Goal: Task Accomplishment & Management: Complete application form

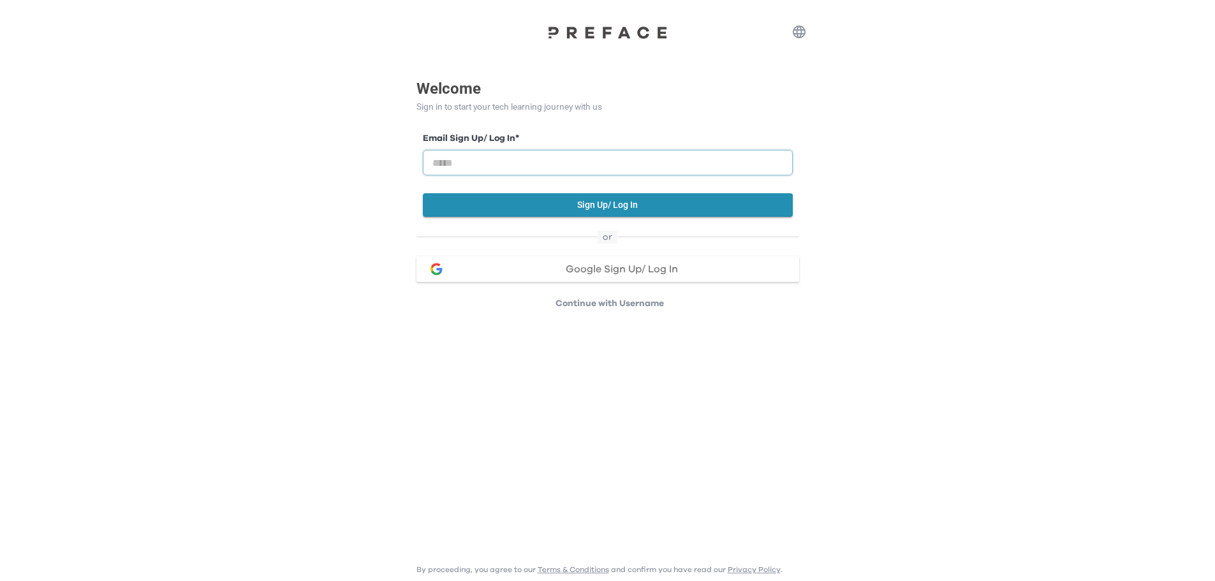
click at [502, 164] on input "email" at bounding box center [608, 163] width 370 height 26
click at [529, 166] on input "email" at bounding box center [608, 163] width 370 height 26
type input "**********"
click at [586, 207] on button "Sign Up/ Log In" at bounding box center [608, 205] width 370 height 24
click at [520, 164] on input "email" at bounding box center [608, 163] width 370 height 26
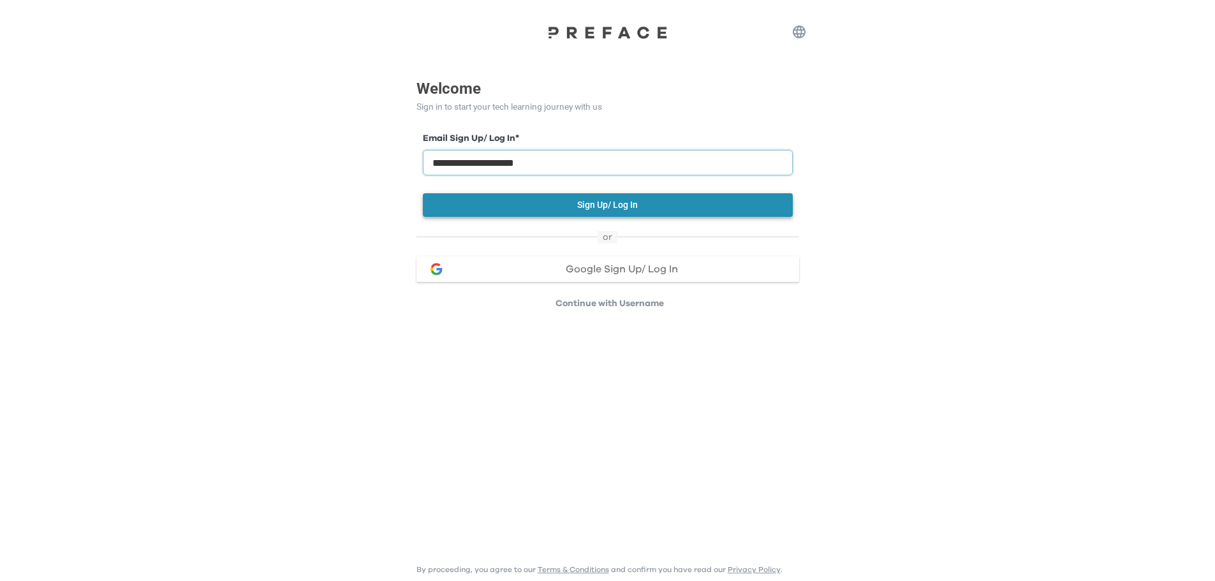
type input "**********"
click at [608, 206] on button "Sign Up/ Log In" at bounding box center [608, 205] width 370 height 24
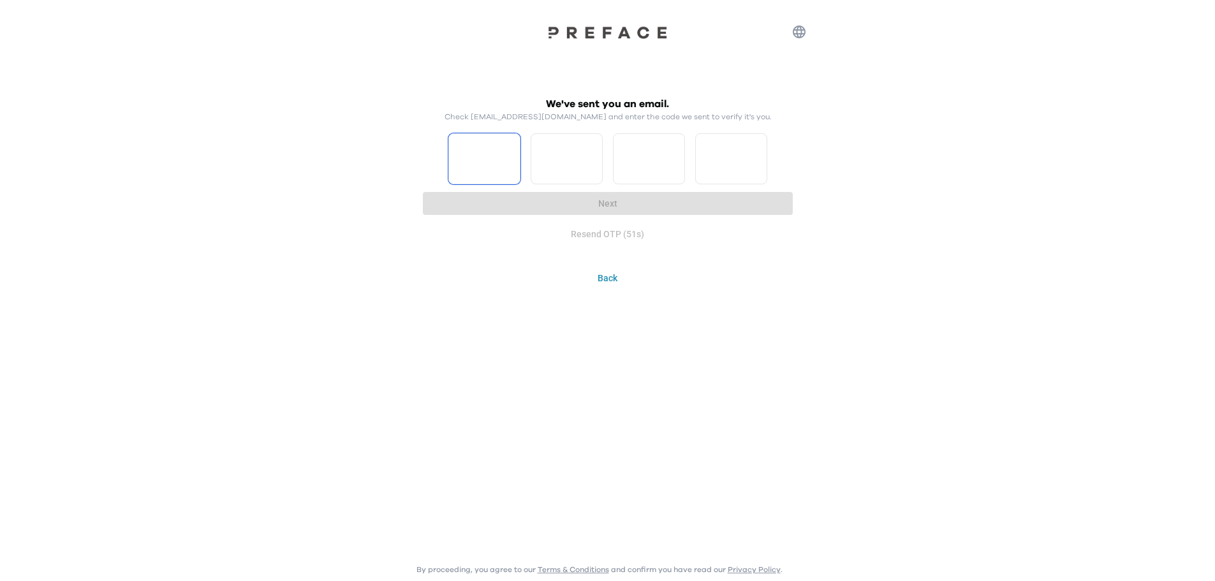
click at [483, 156] on input "Please enter OTP character 1" at bounding box center [484, 158] width 72 height 51
type input "*"
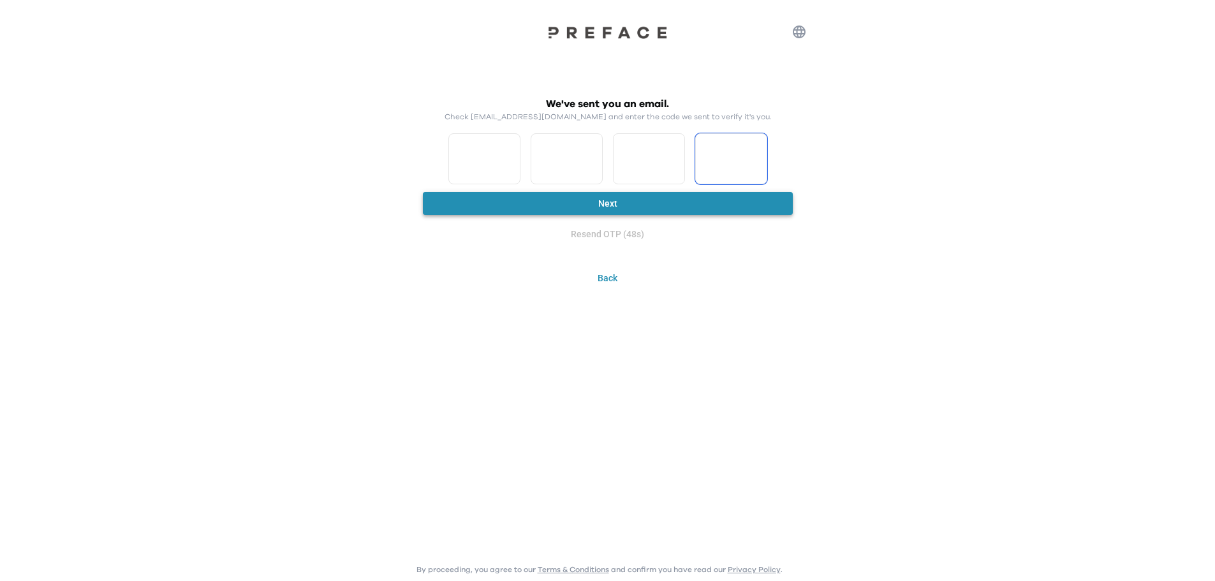
type input "*"
click at [581, 205] on button "Next" at bounding box center [608, 204] width 370 height 24
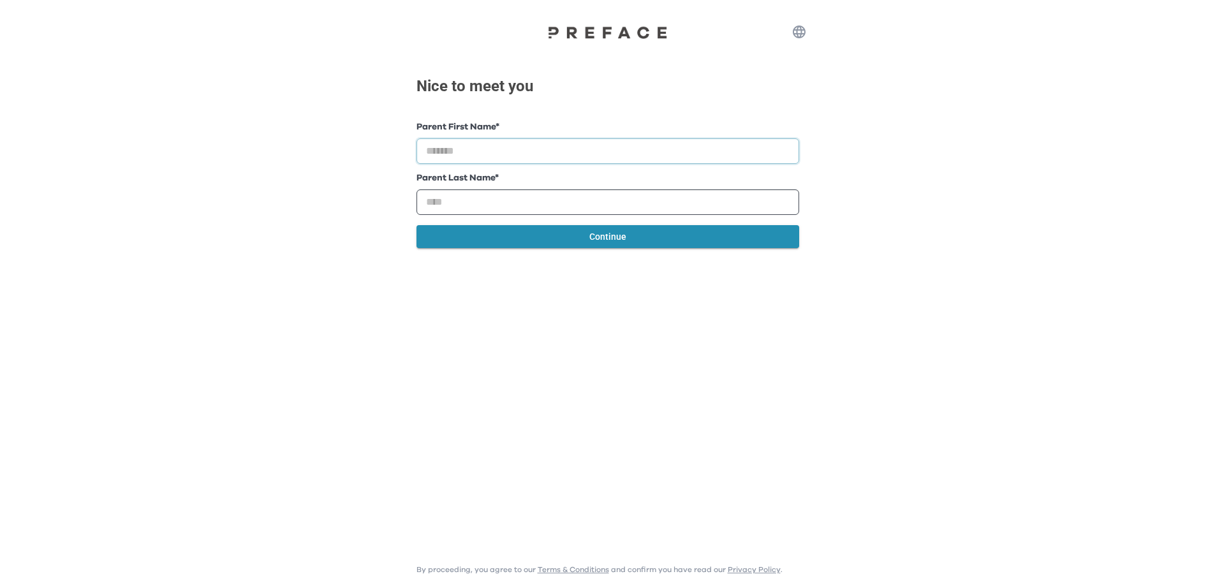
click at [508, 150] on input "text" at bounding box center [608, 151] width 383 height 26
type input "****"
click at [508, 198] on input "text" at bounding box center [608, 202] width 383 height 26
type input "***"
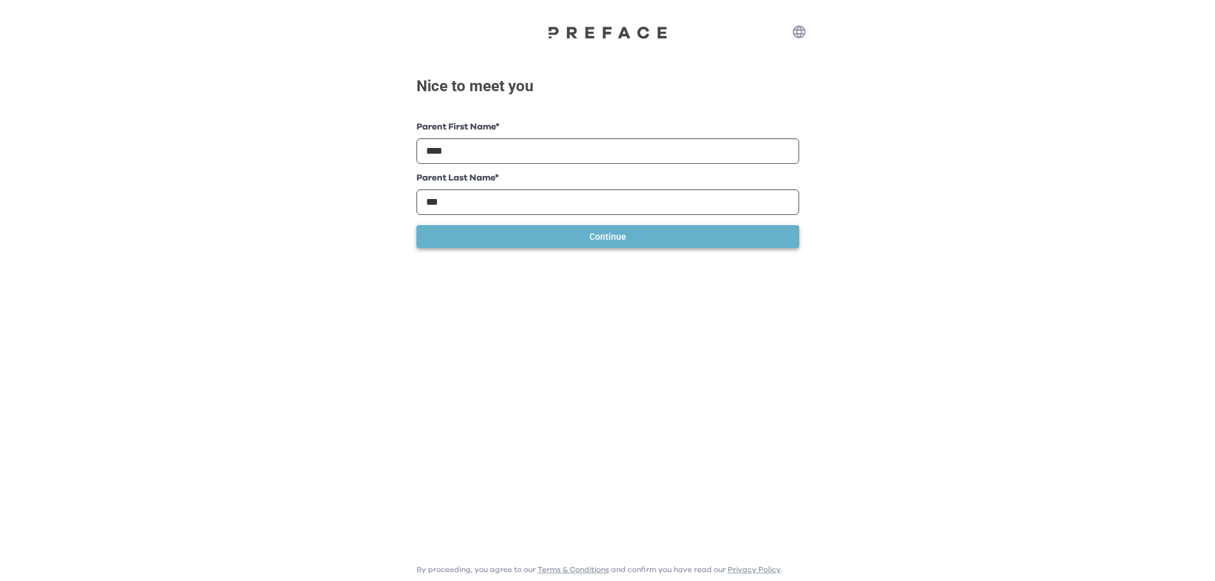
click at [593, 242] on button "Continue" at bounding box center [608, 237] width 383 height 24
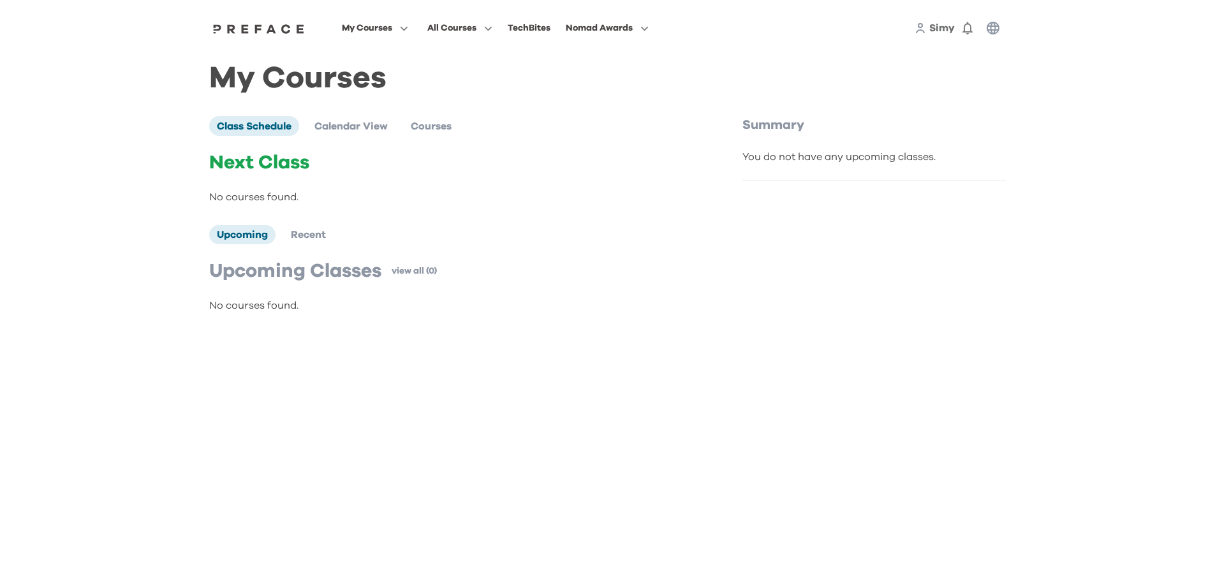
click at [753, 164] on div "You do not have any upcoming classes." at bounding box center [875, 156] width 264 height 15
click at [253, 125] on span "Class Schedule" at bounding box center [254, 126] width 75 height 10
click at [522, 217] on div "Next Class No courses found. Upcoming Recent Upcoming Classes view all (0) No c…" at bounding box center [449, 232] width 480 height 162
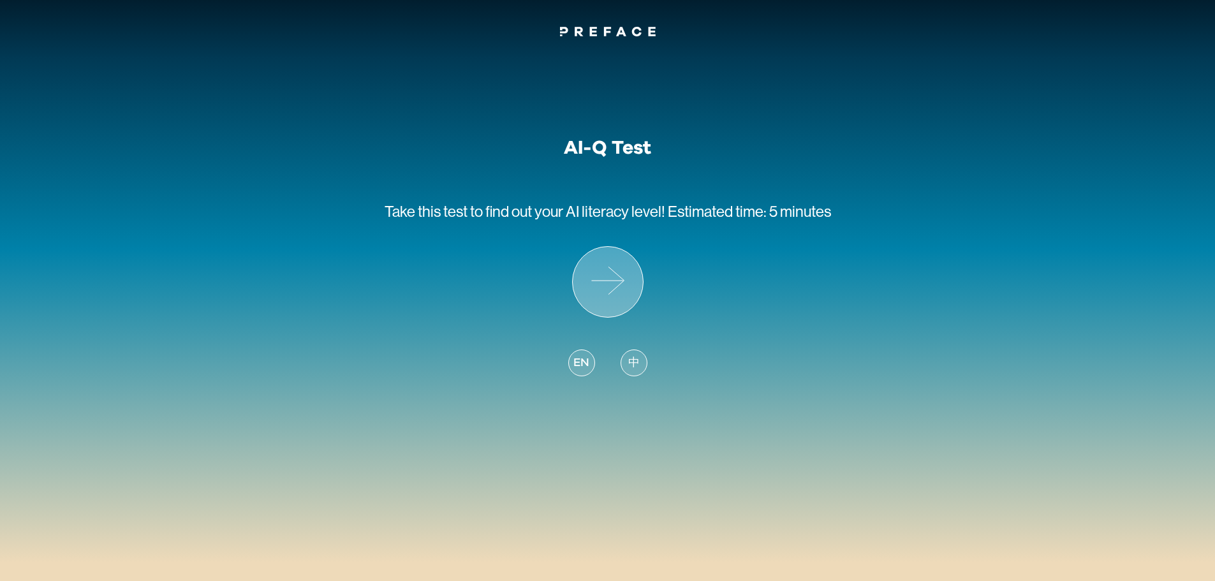
click at [615, 278] on icon at bounding box center [608, 282] width 70 height 70
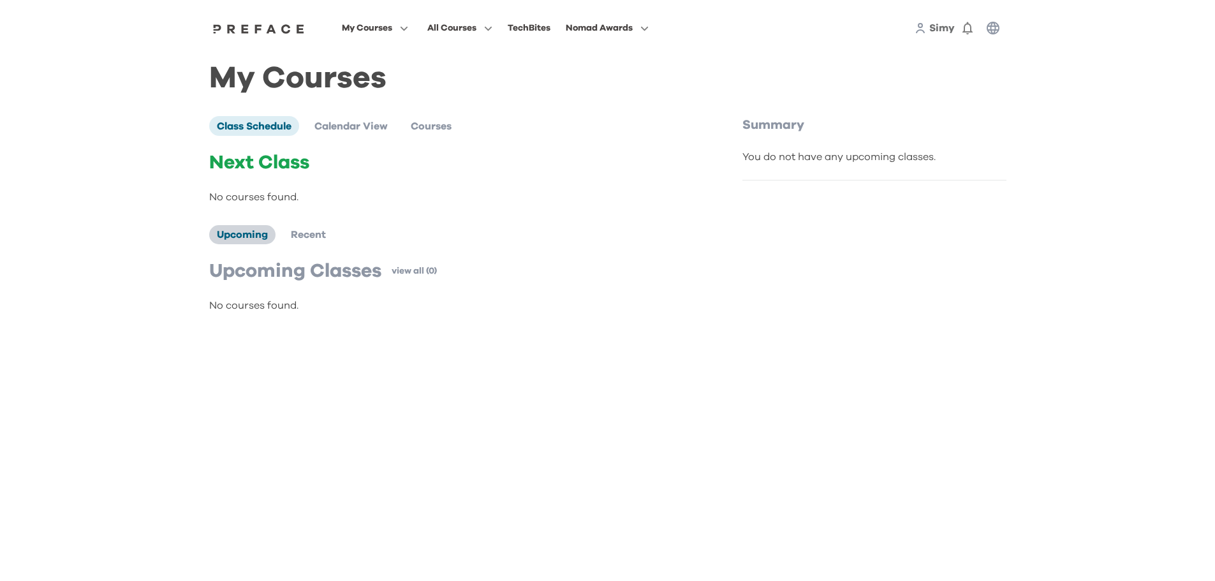
click at [247, 239] on span "Upcoming" at bounding box center [242, 235] width 51 height 10
click at [998, 95] on div "My Courses Class Schedule Calendar View Courses Next Class No courses found. Up…" at bounding box center [607, 197] width 797 height 253
